Goal: Communication & Community: Answer question/provide support

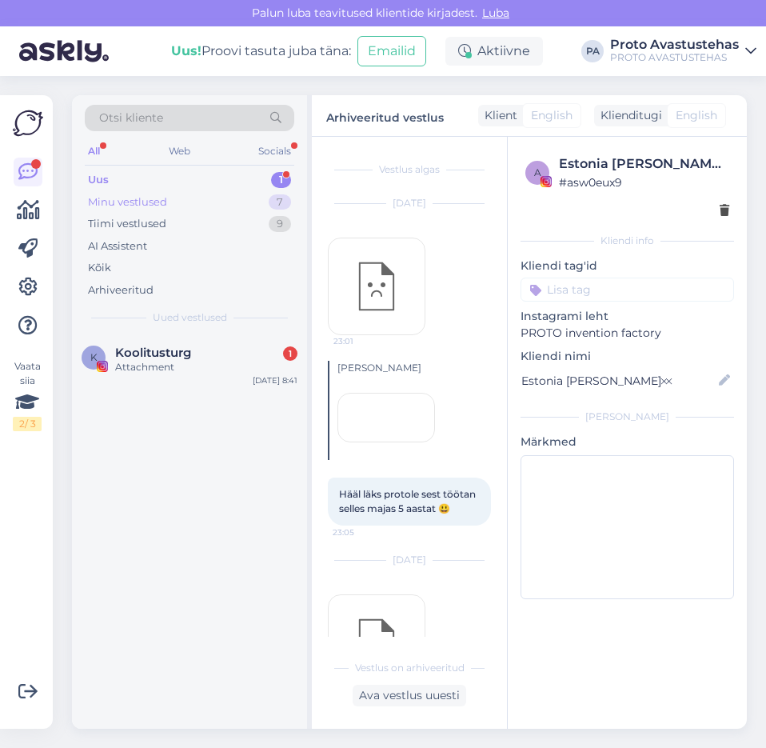
click at [123, 202] on div "Minu vestlused" at bounding box center [127, 202] width 79 height 16
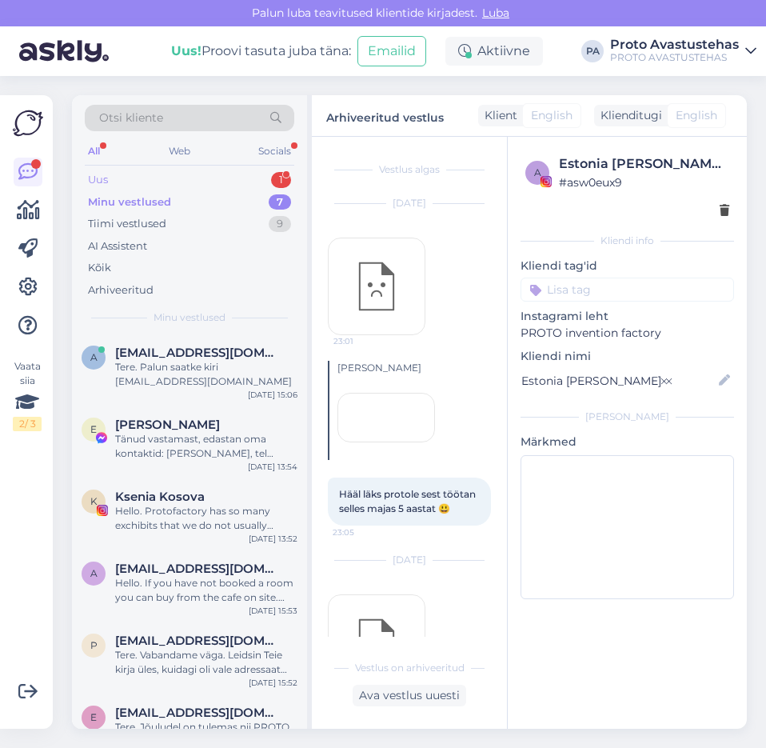
click at [106, 173] on div "Uus" at bounding box center [98, 180] width 20 height 16
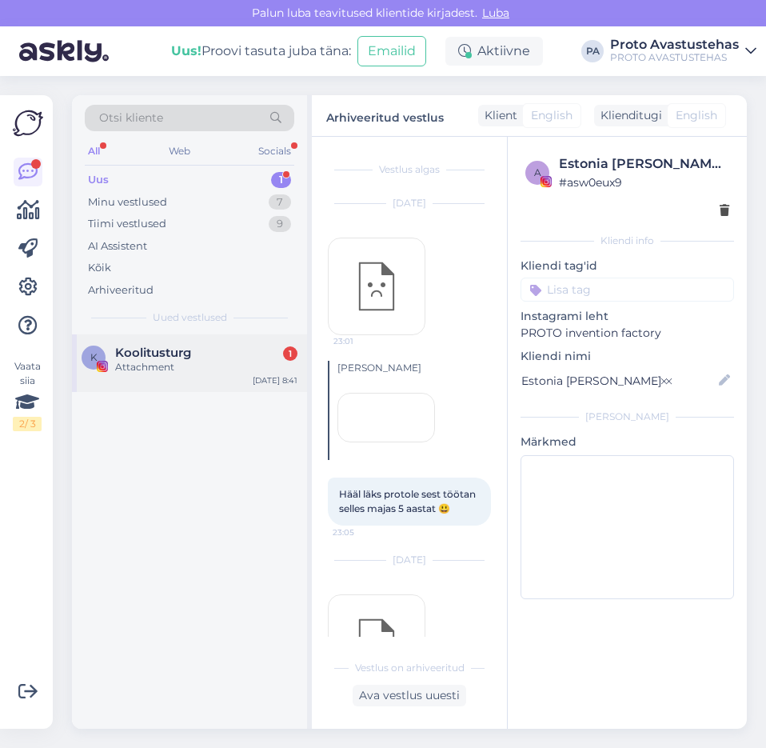
click at [140, 362] on div "Attachment" at bounding box center [206, 367] width 182 height 14
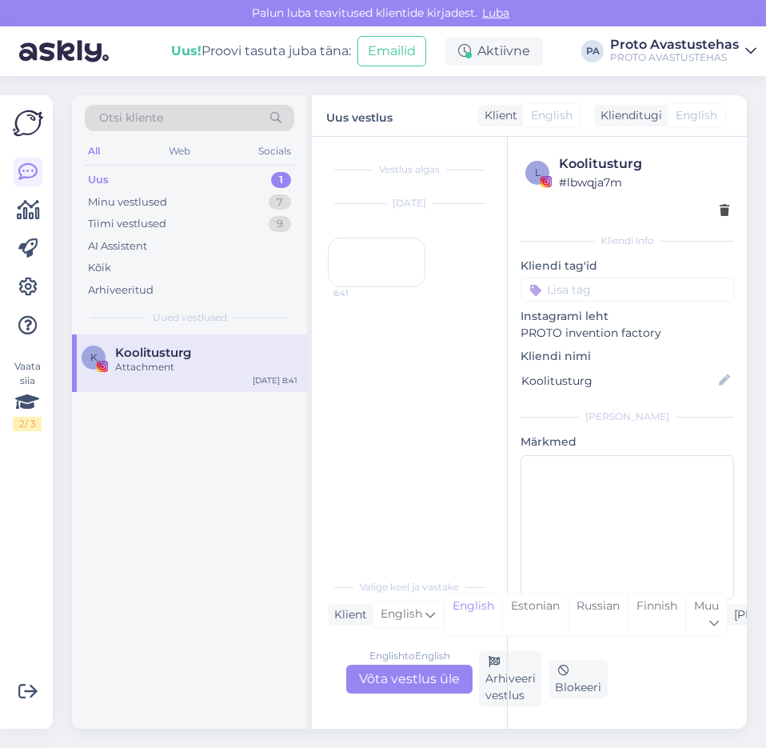
click at [377, 287] on div "8:41" at bounding box center [377, 263] width 98 height 50
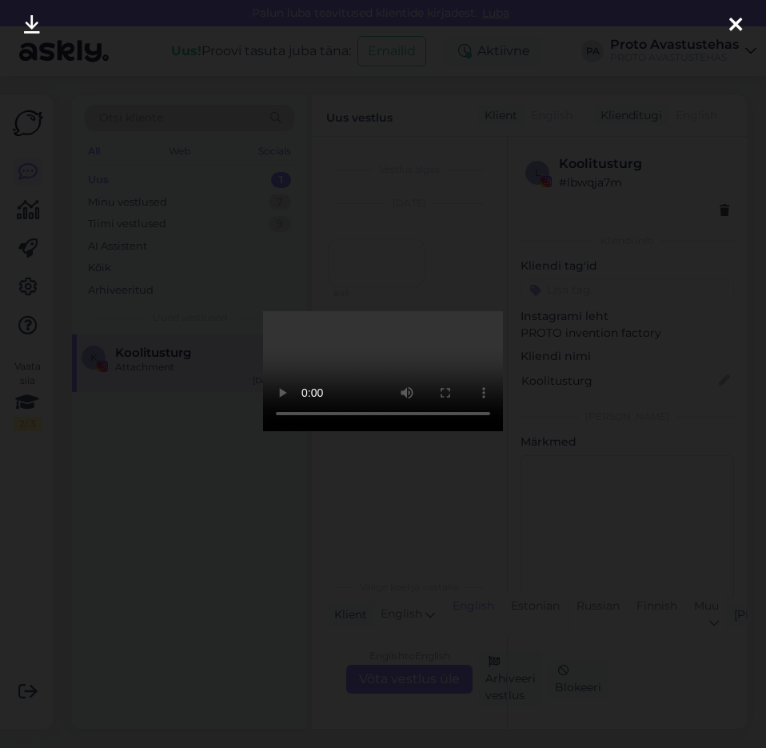
click at [734, 24] on icon at bounding box center [736, 25] width 13 height 21
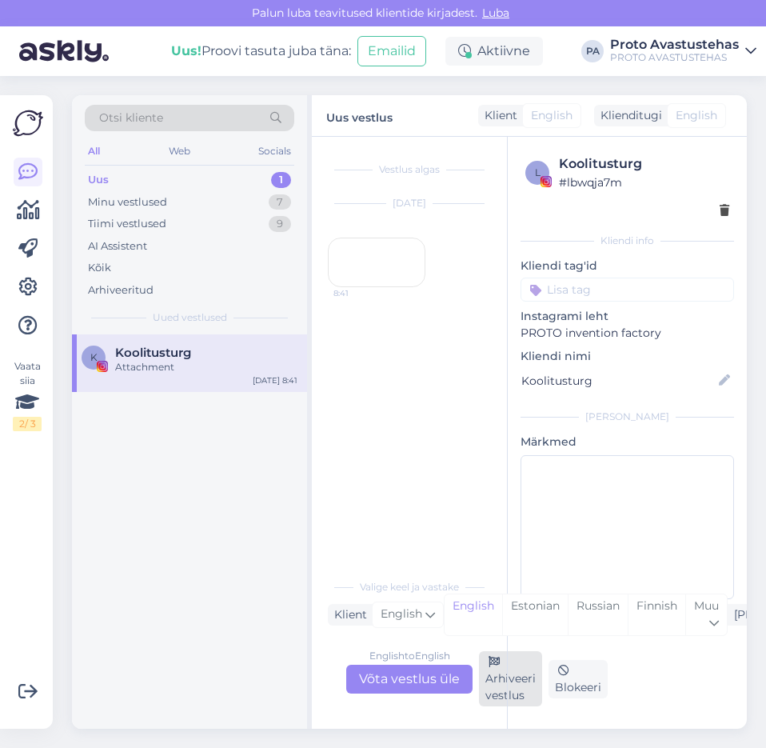
click at [503, 682] on div "Arhiveeri vestlus" at bounding box center [510, 678] width 63 height 55
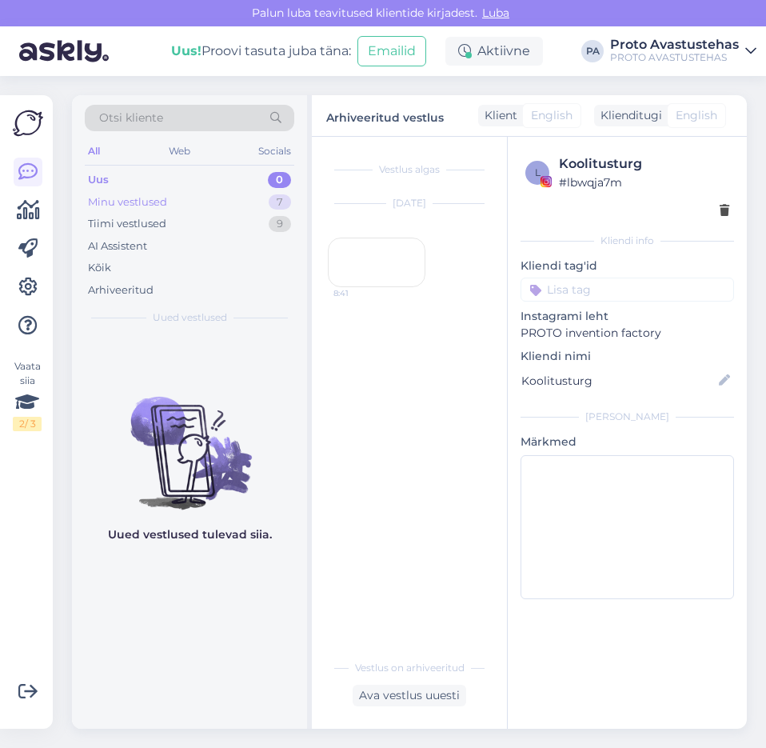
click at [102, 203] on div "Minu vestlused" at bounding box center [127, 202] width 79 height 16
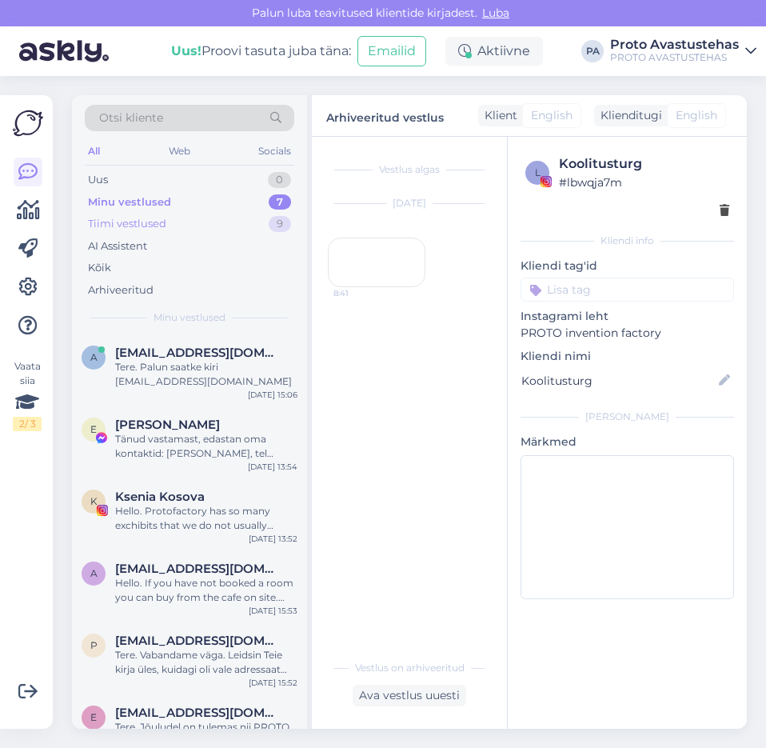
click at [122, 222] on div "Tiimi vestlused" at bounding box center [127, 224] width 78 height 16
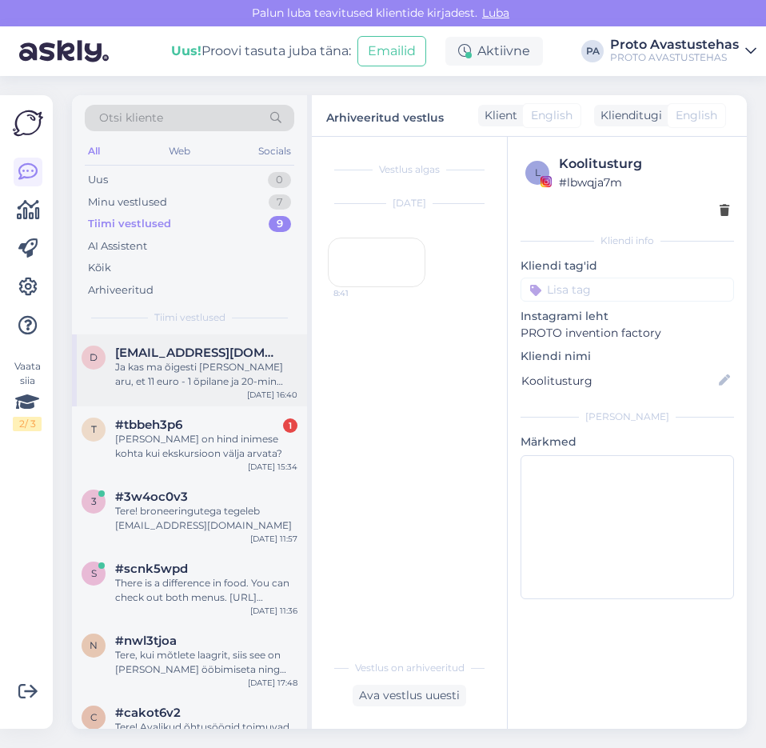
click at [169, 374] on div "Ja kas ma õigesti [PERSON_NAME] aru, et 11 euro - 1 õpilane ja 20-min ekskursio…" at bounding box center [206, 374] width 182 height 29
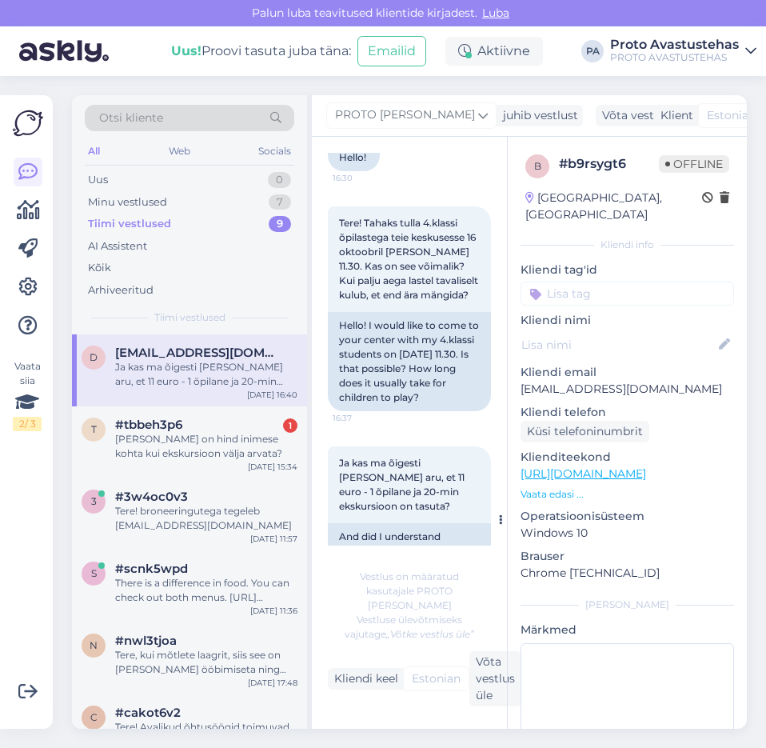
scroll to position [207, 0]
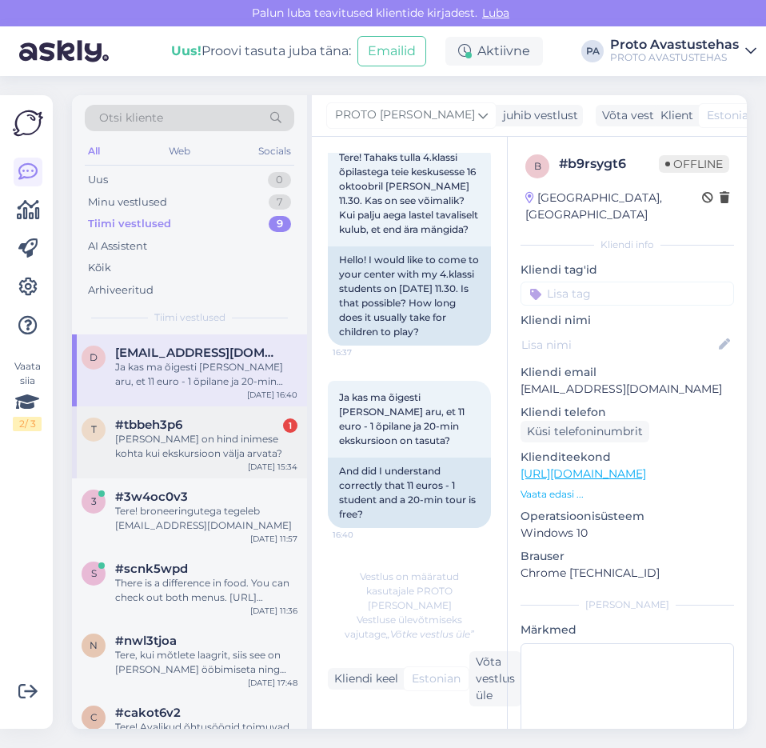
click at [178, 442] on div "[PERSON_NAME] on hind inimese kohta kui ekskursioon välja arvata?" at bounding box center [206, 446] width 182 height 29
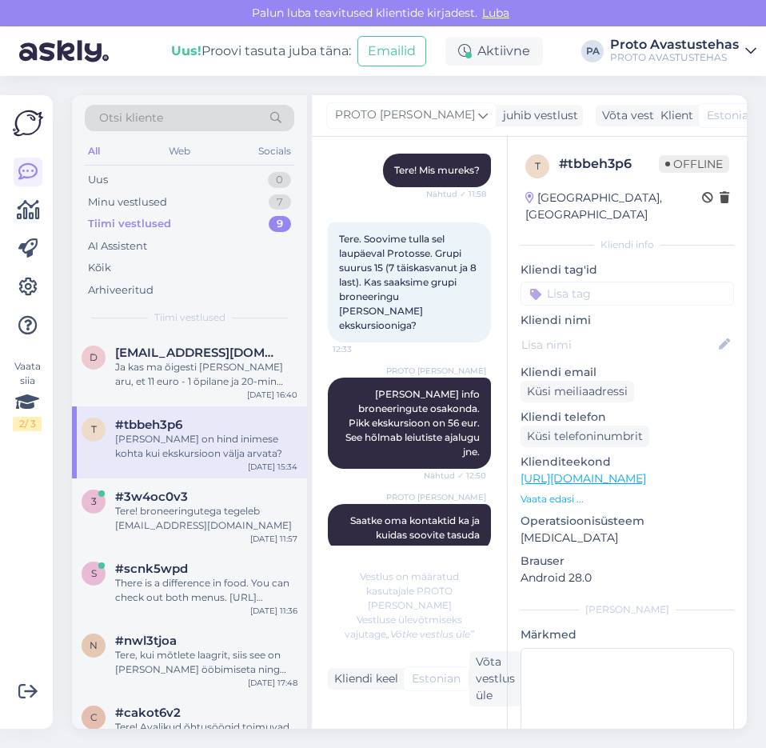
scroll to position [240, 0]
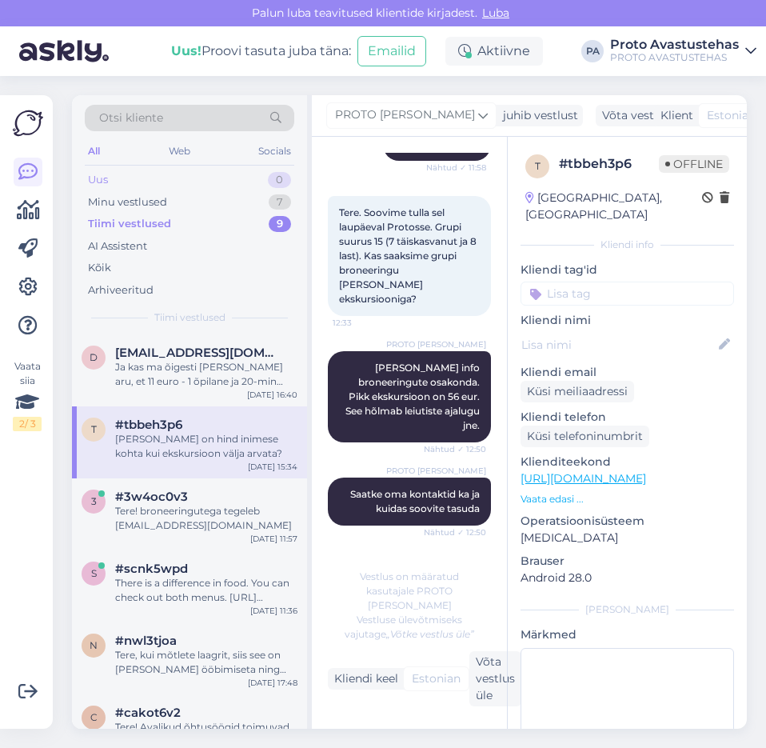
click at [99, 182] on div "Uus" at bounding box center [98, 180] width 20 height 16
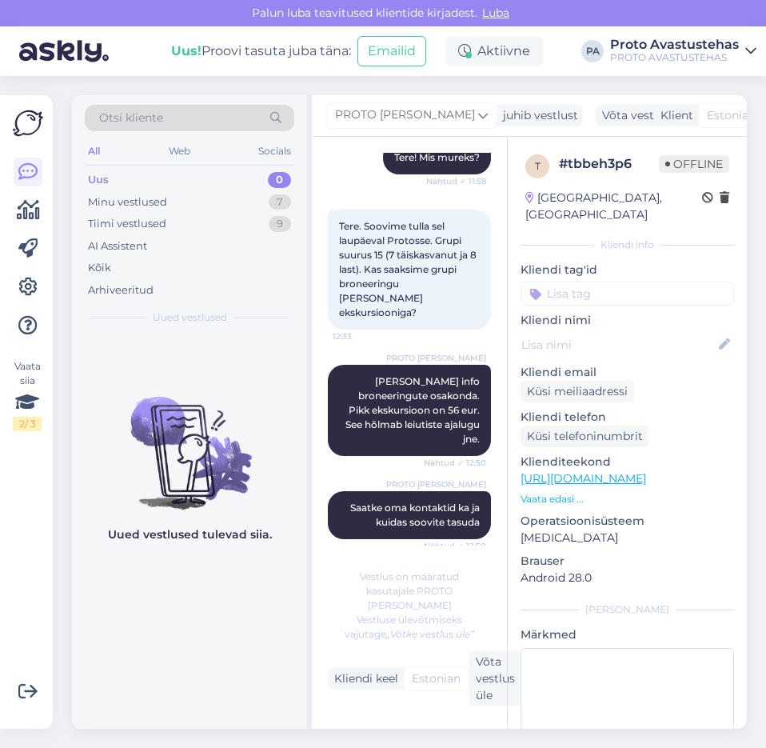
scroll to position [306, 0]
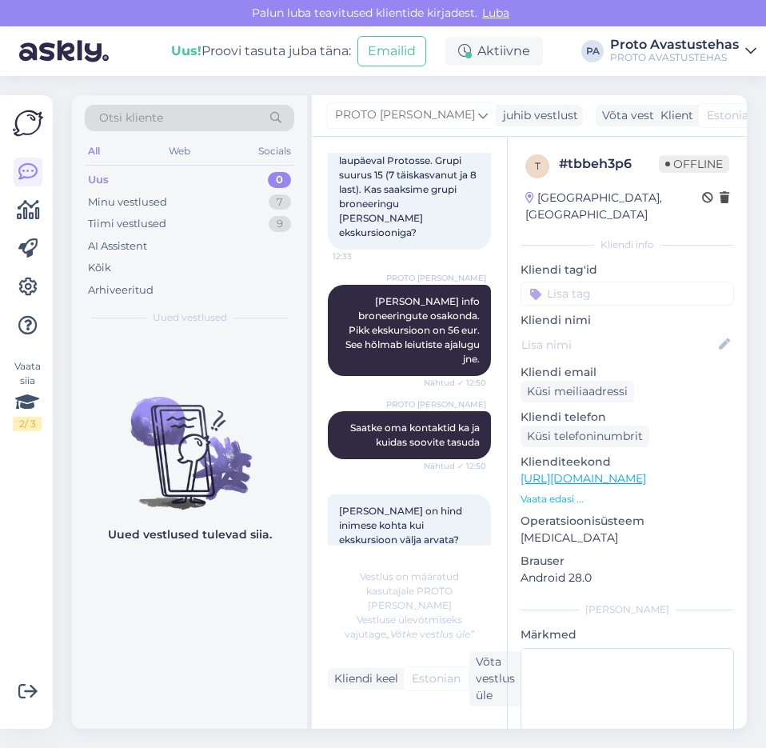
drag, startPoint x: 106, startPoint y: 177, endPoint x: 260, endPoint y: 318, distance: 209.5
click at [106, 177] on div "Uus" at bounding box center [98, 180] width 21 height 16
